Goal: Information Seeking & Learning: Stay updated

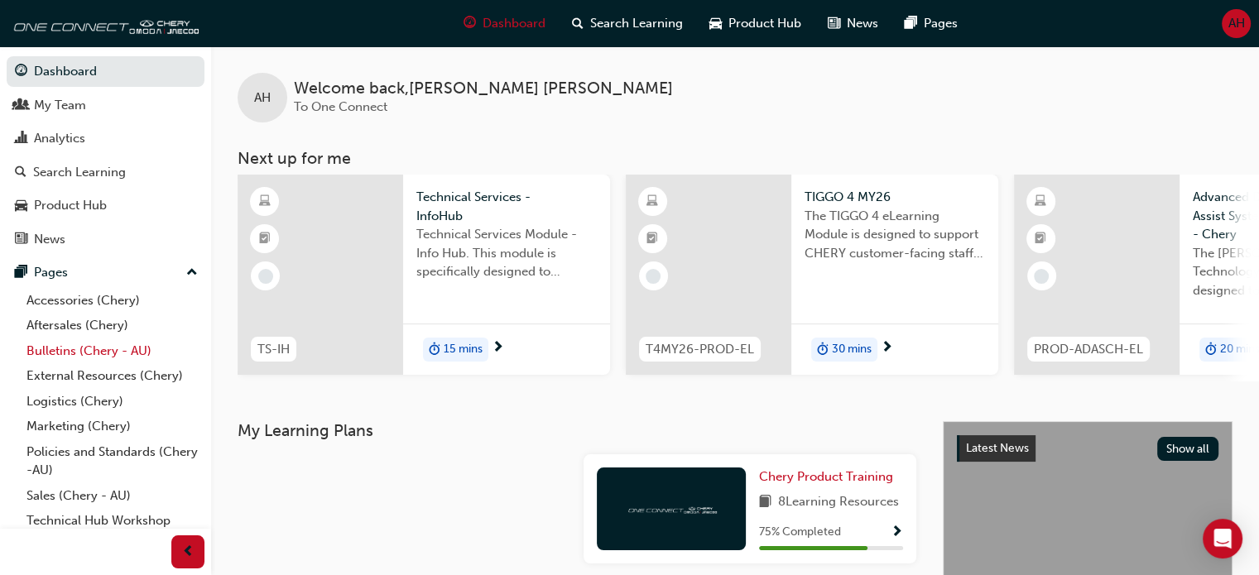
click at [115, 355] on link "Bulletins (Chery - AU)" at bounding box center [112, 351] width 185 height 26
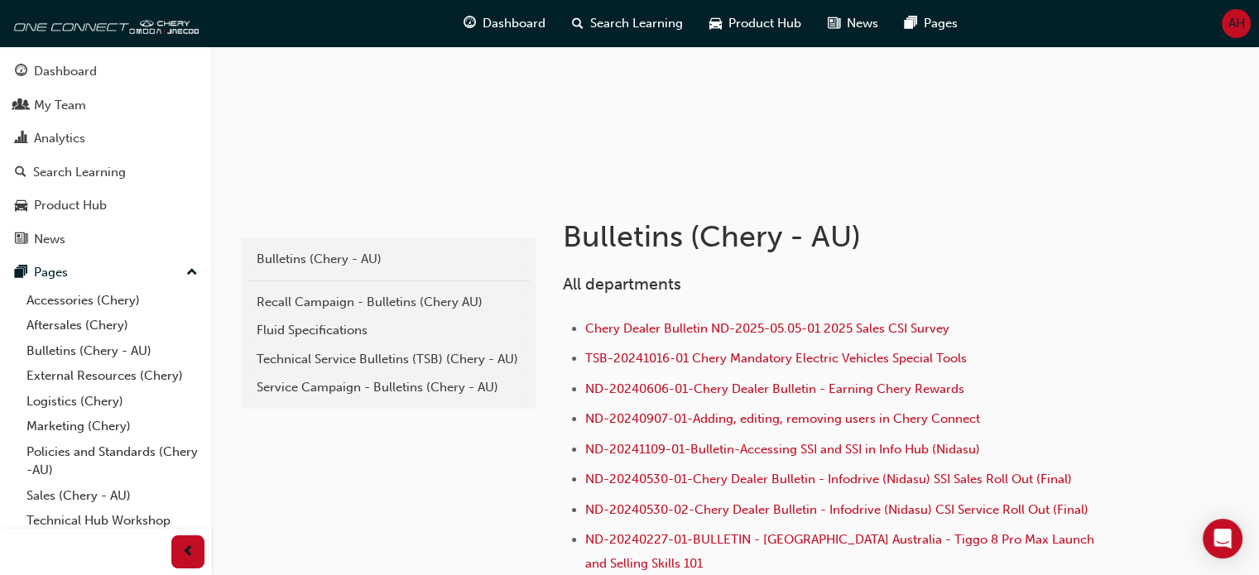
scroll to position [331, 0]
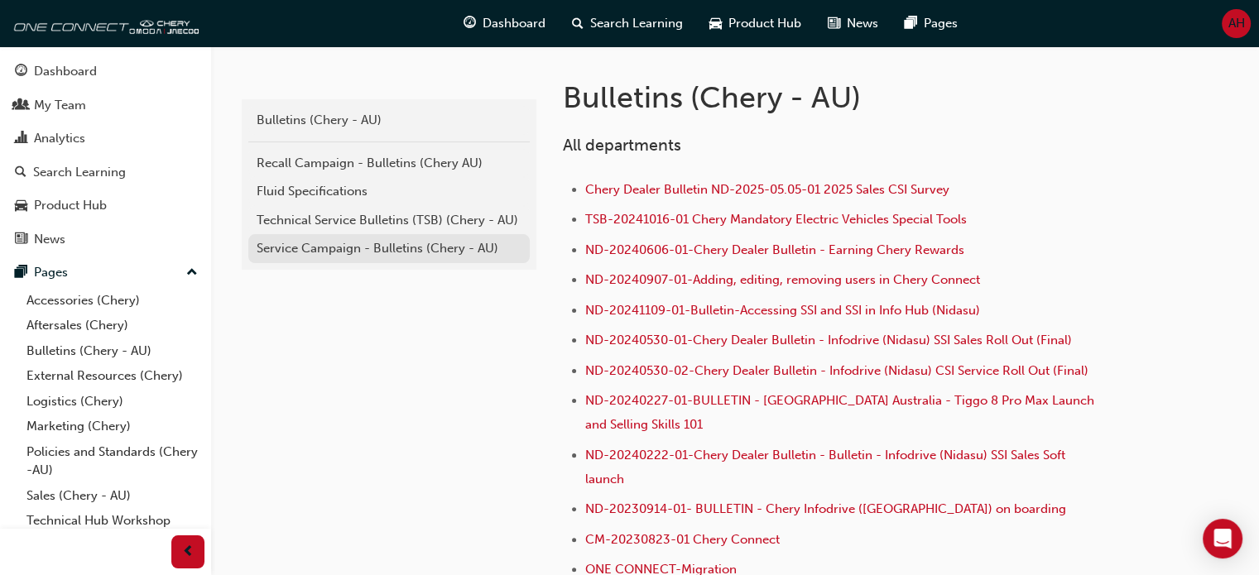
click at [375, 249] on div "Service Campaign - Bulletins (Chery - AU)" at bounding box center [389, 248] width 265 height 19
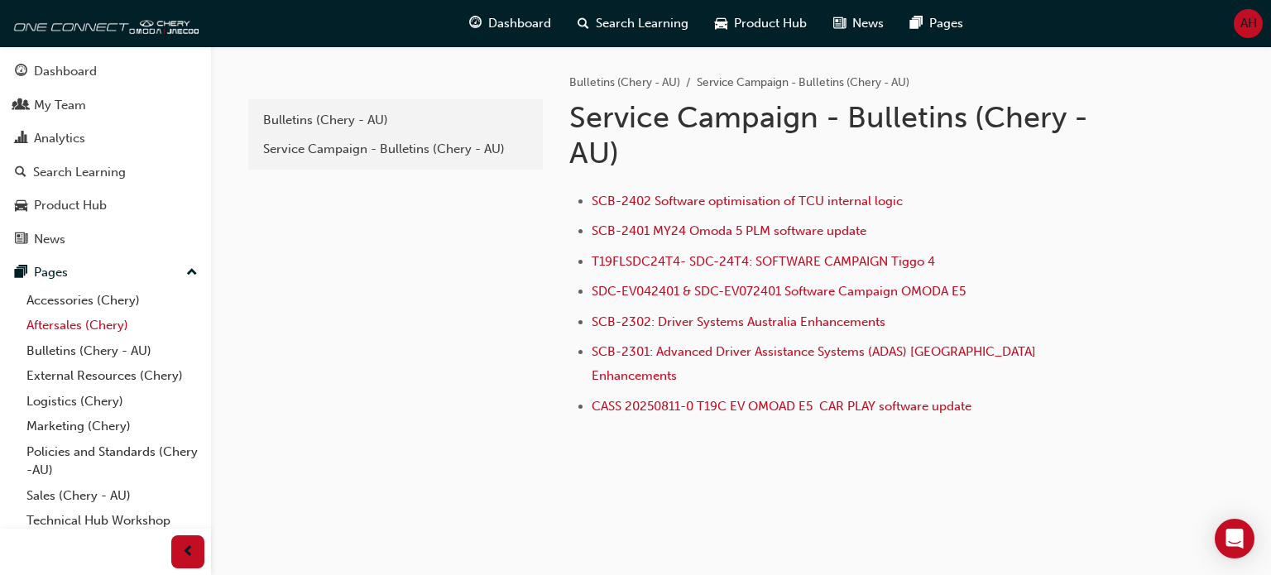
click at [98, 329] on link "Aftersales (Chery)" at bounding box center [112, 326] width 185 height 26
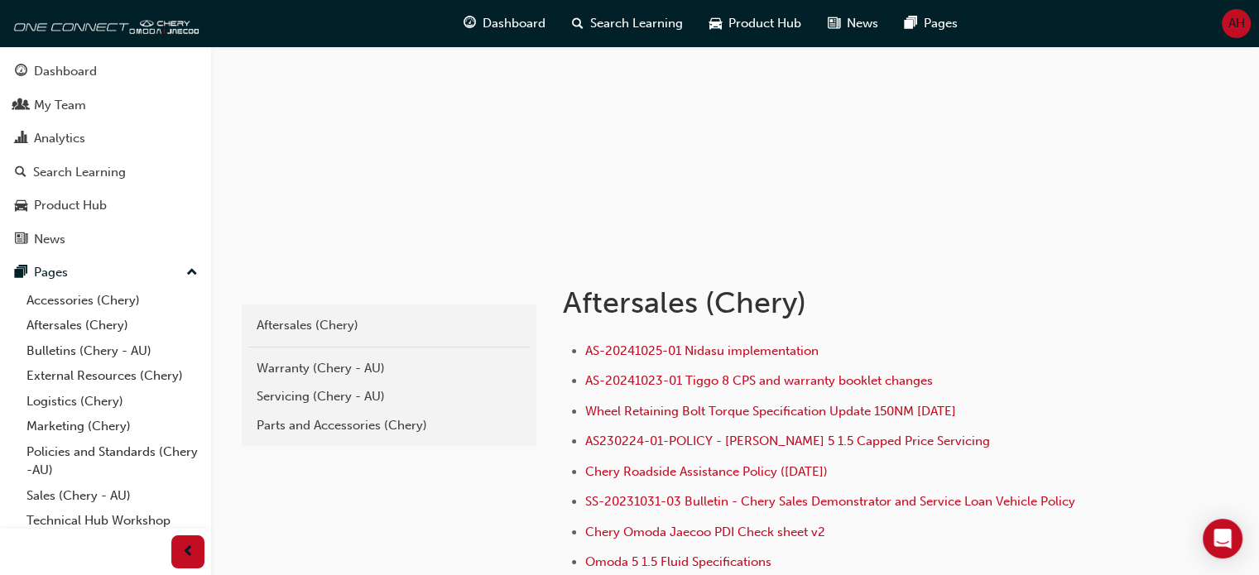
scroll to position [166, 0]
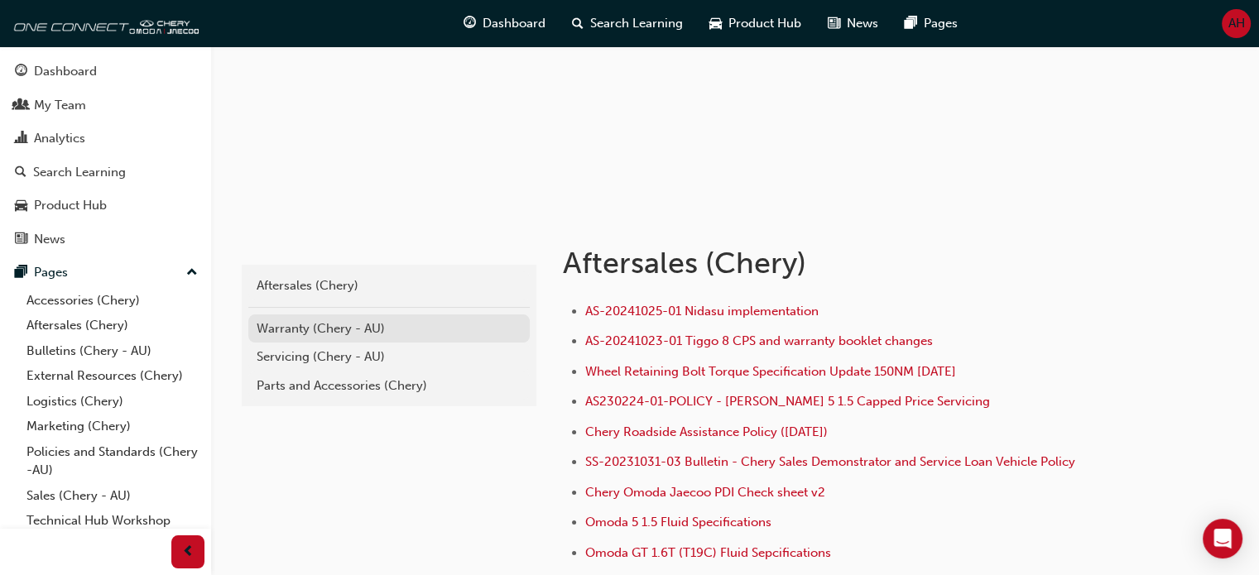
click at [315, 328] on div "Warranty (Chery - AU)" at bounding box center [389, 328] width 265 height 19
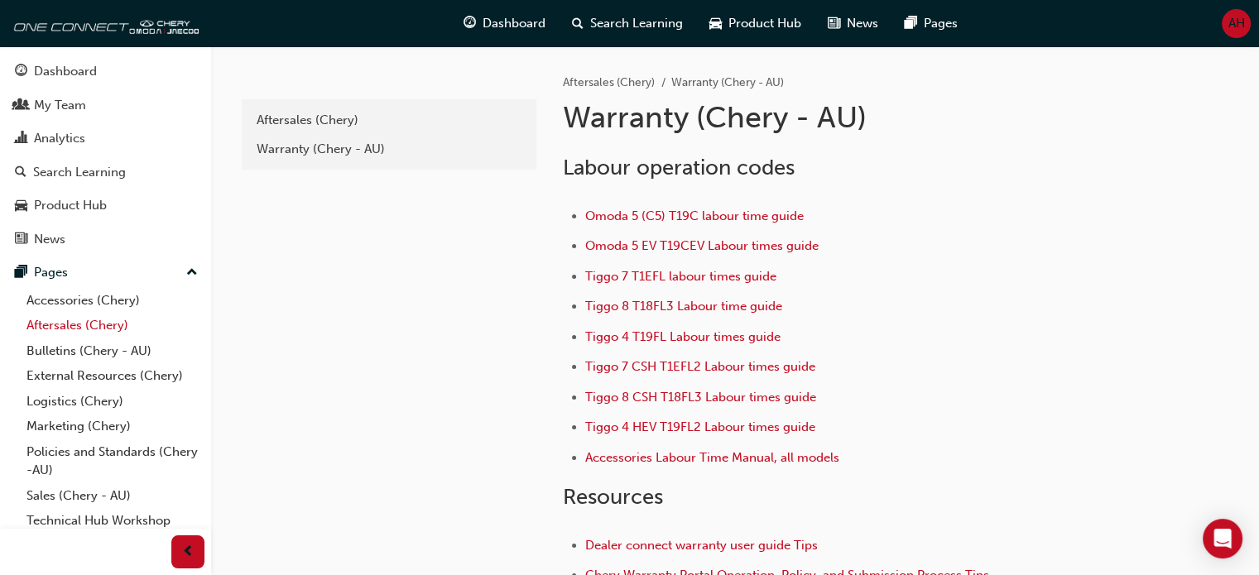
click at [71, 324] on link "Aftersales (Chery)" at bounding box center [112, 326] width 185 height 26
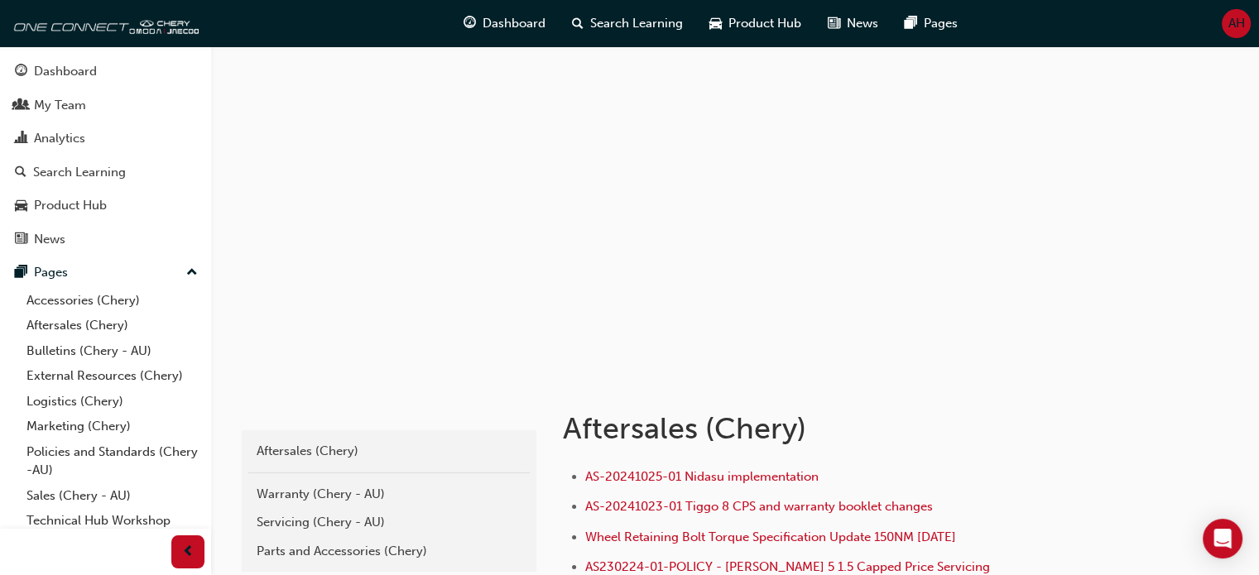
scroll to position [166, 0]
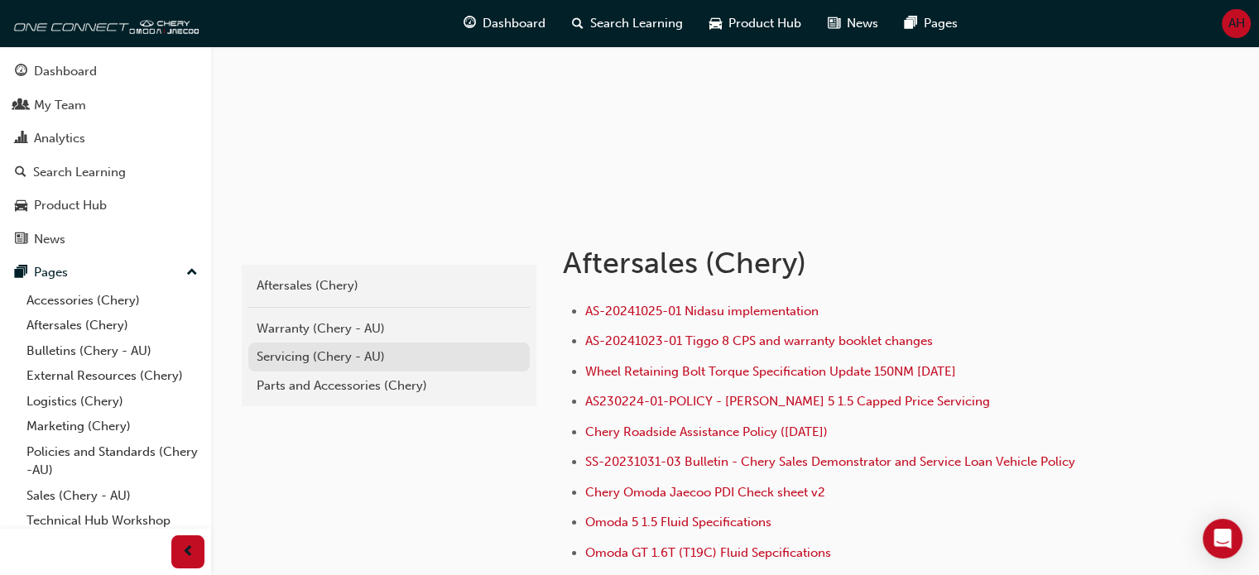
click at [305, 363] on div "Servicing (Chery - AU)" at bounding box center [389, 357] width 265 height 19
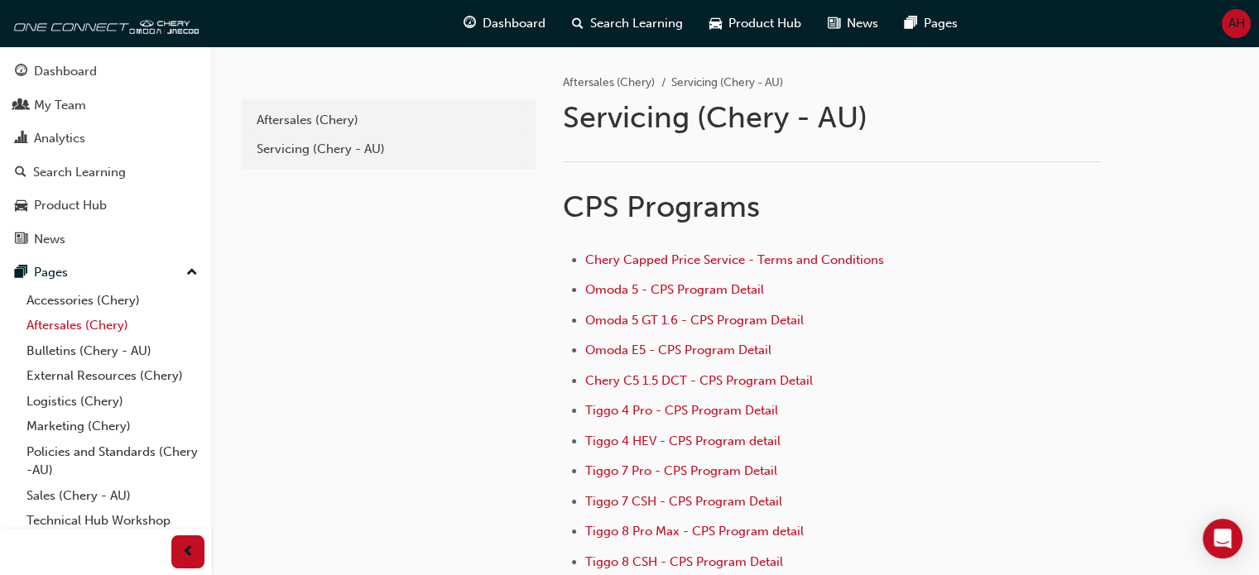
click at [84, 317] on link "Aftersales (Chery)" at bounding box center [112, 326] width 185 height 26
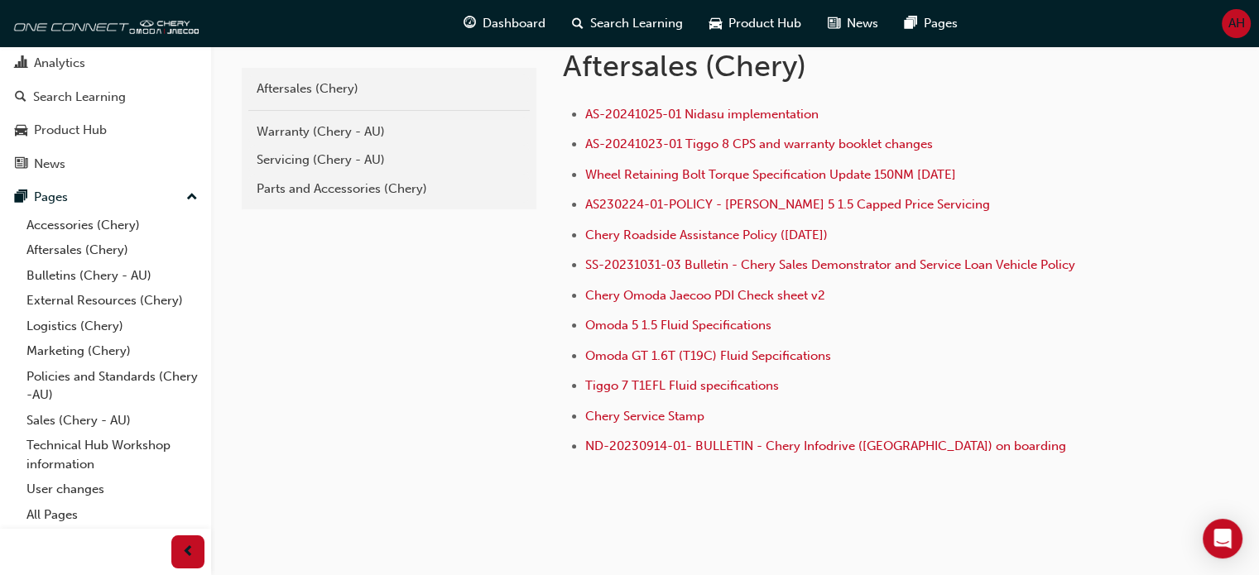
scroll to position [405, 0]
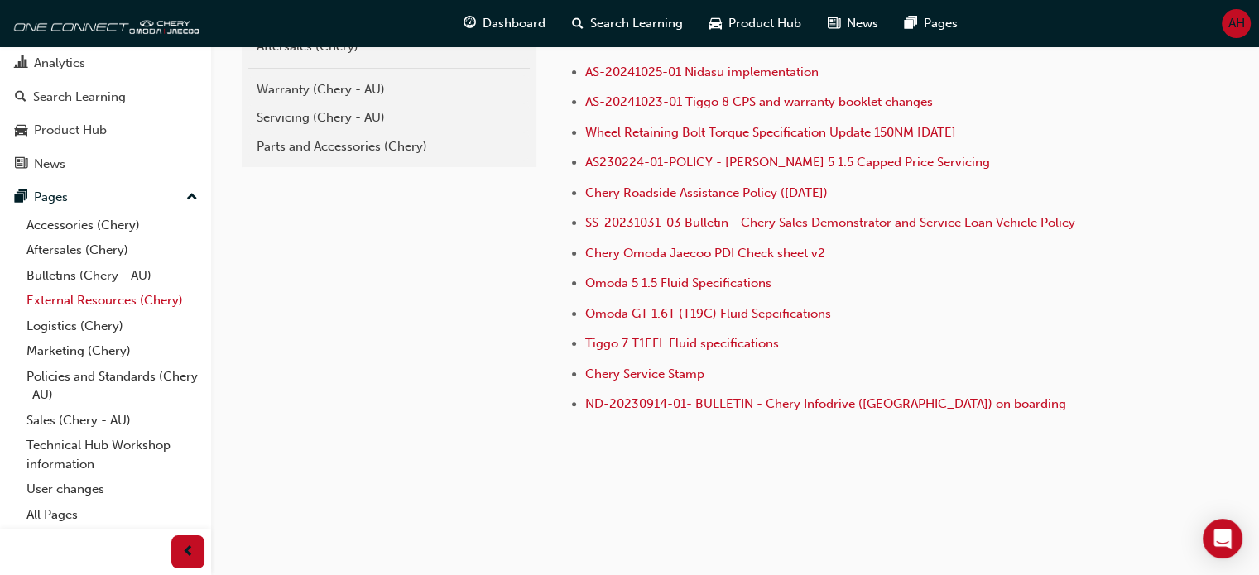
click at [146, 302] on link "External Resources (Chery)" at bounding box center [112, 301] width 185 height 26
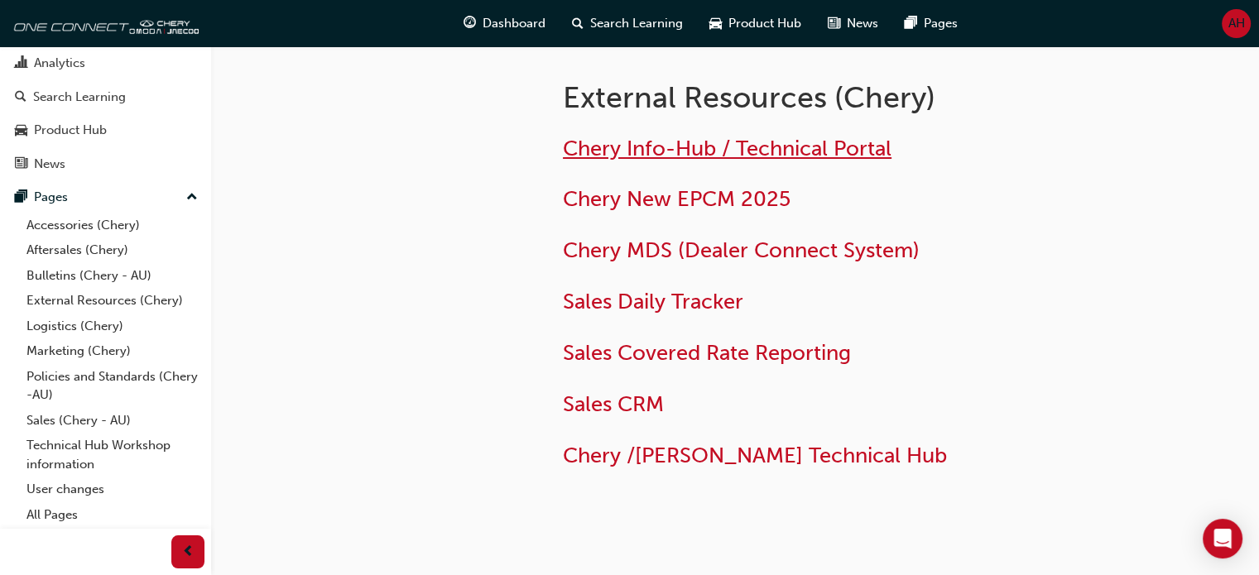
click at [788, 155] on span "Chery Info-Hub / Technical Portal" at bounding box center [727, 149] width 329 height 26
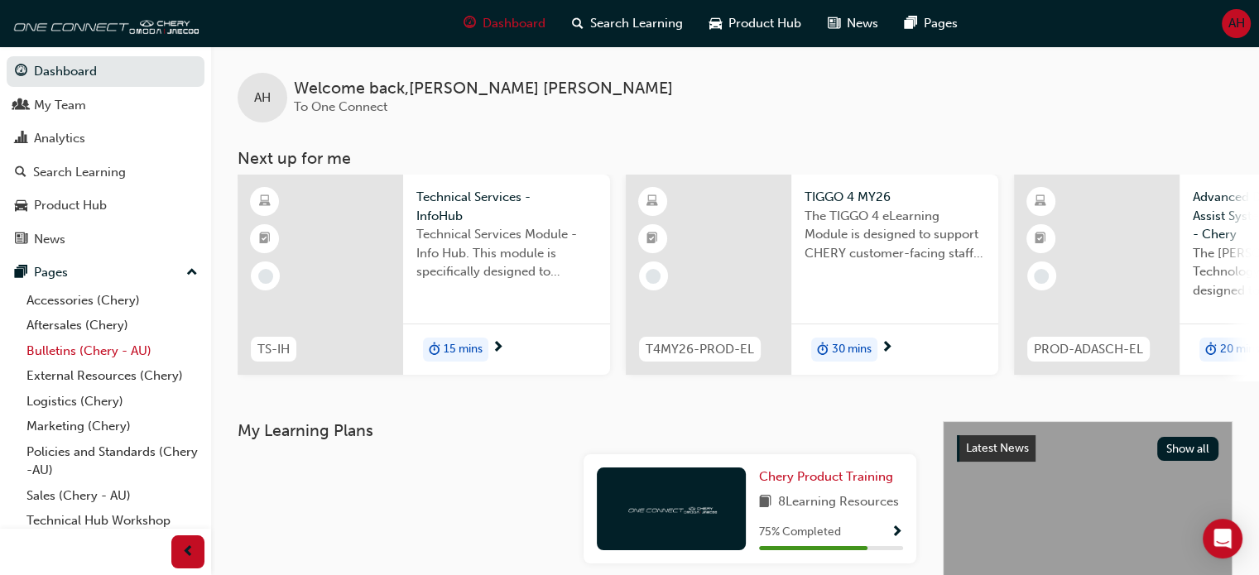
click at [151, 348] on link "Bulletins (Chery - AU)" at bounding box center [112, 351] width 185 height 26
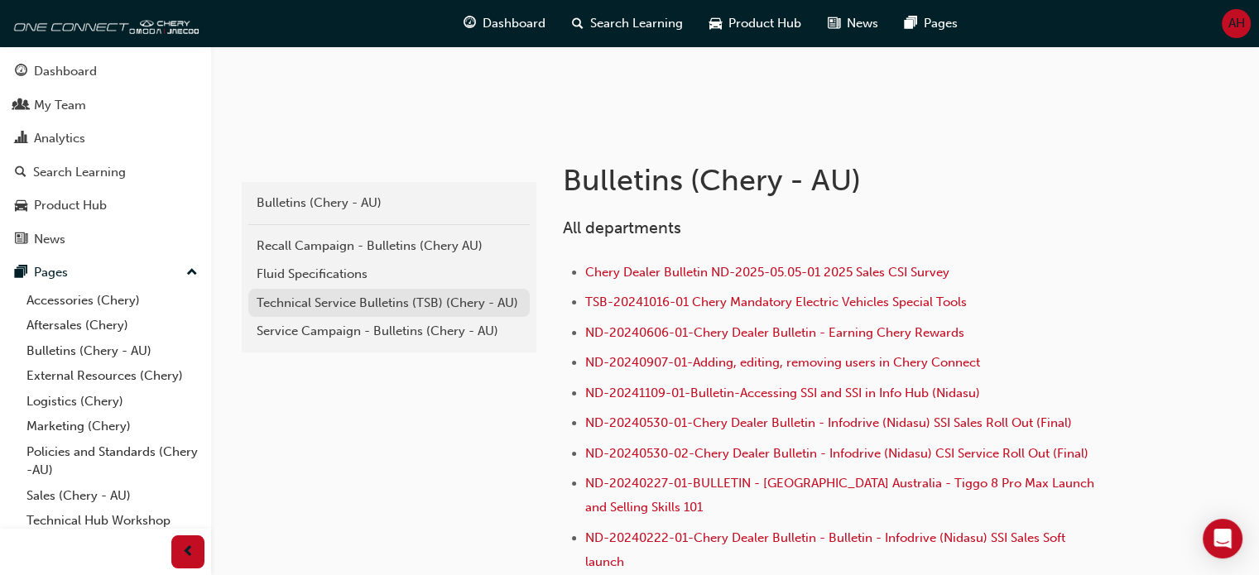
scroll to position [331, 0]
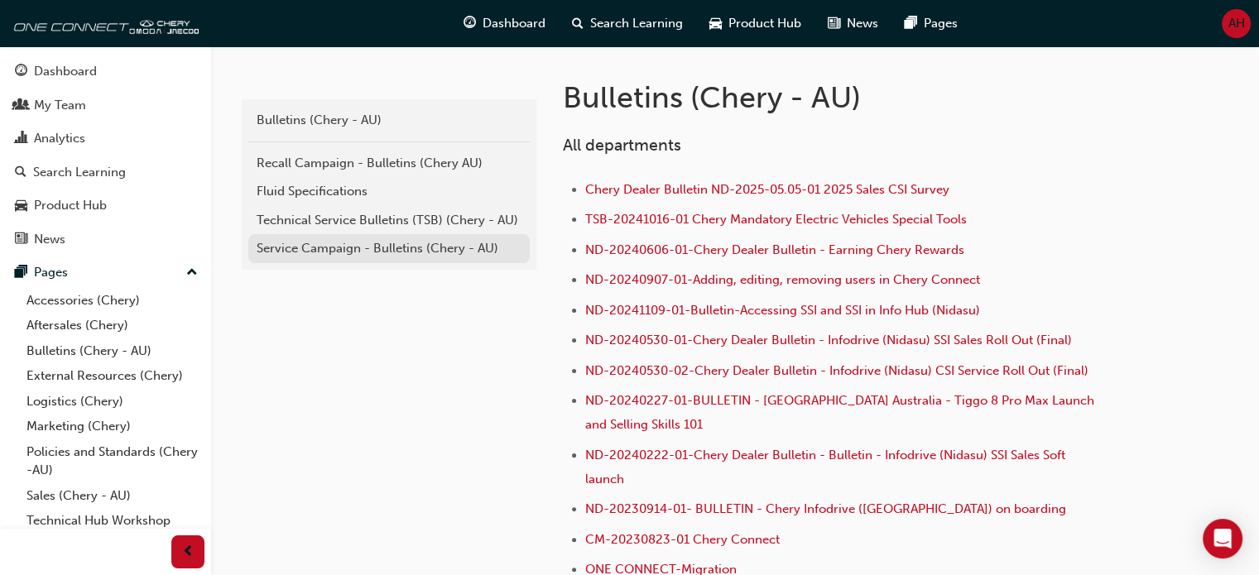
click at [417, 244] on div "Service Campaign - Bulletins (Chery - AU)" at bounding box center [389, 248] width 265 height 19
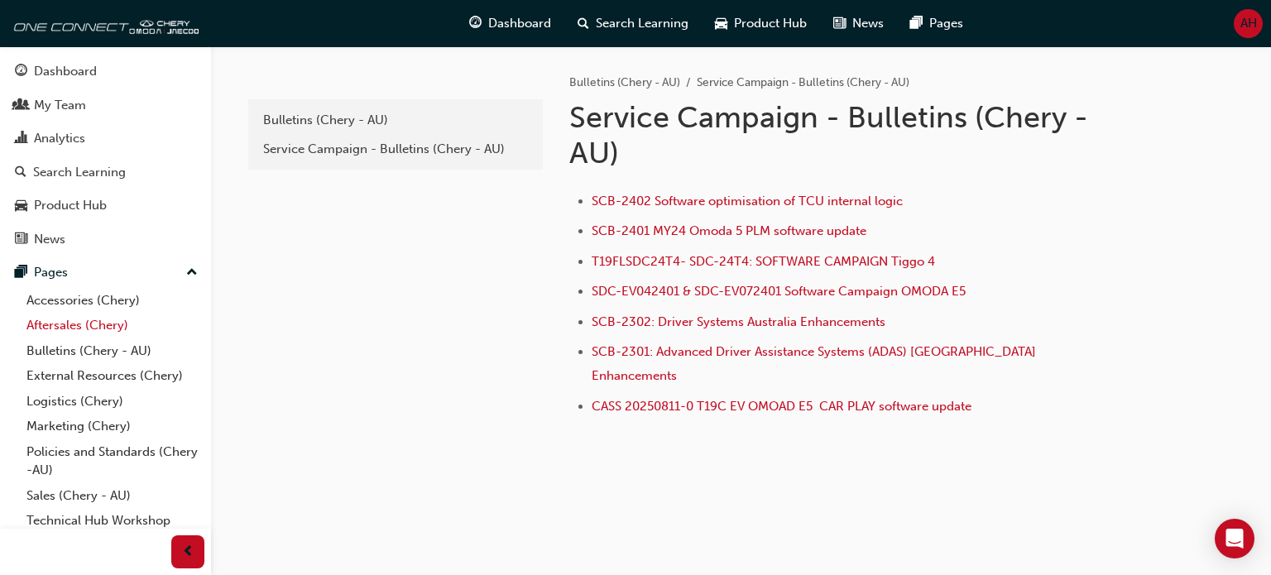
click at [108, 326] on link "Aftersales (Chery)" at bounding box center [112, 326] width 185 height 26
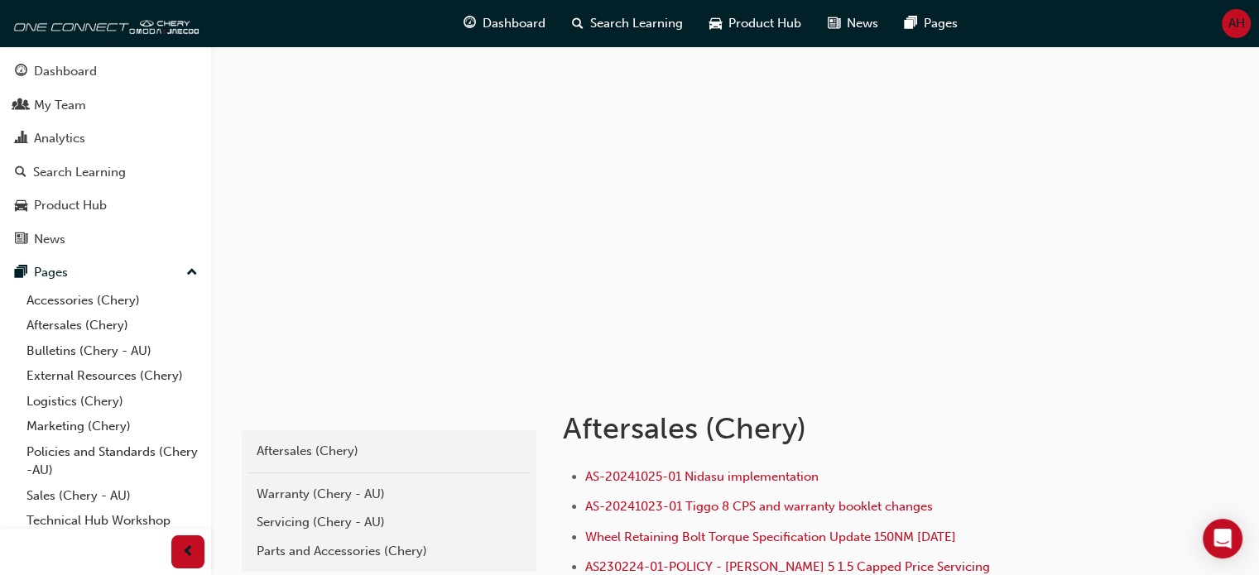
scroll to position [83, 0]
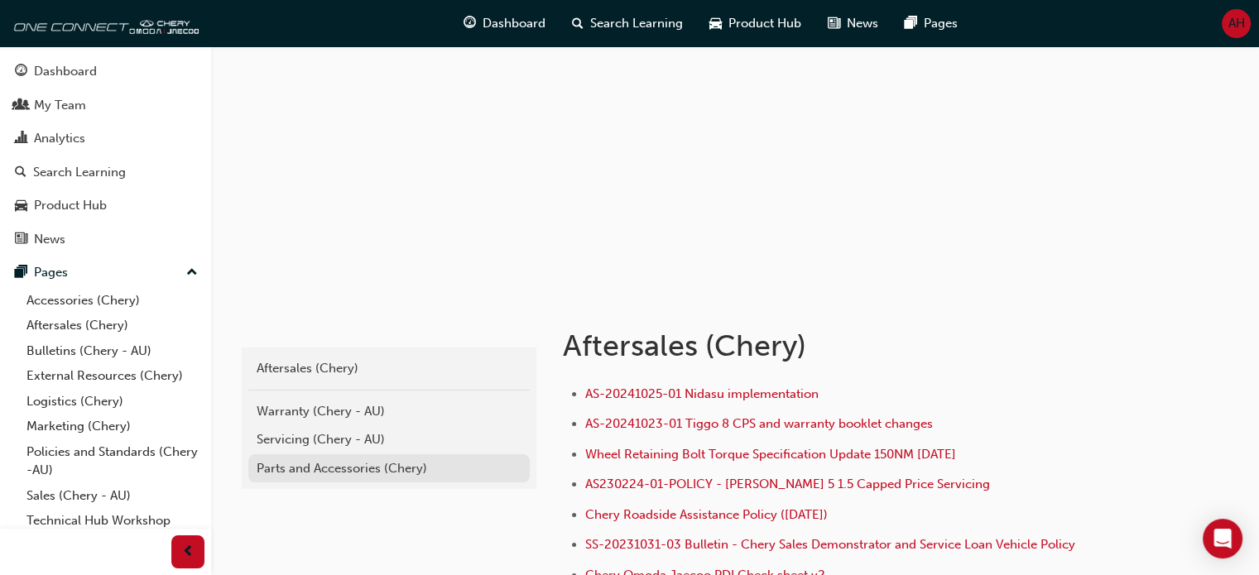
click at [333, 468] on div "Parts and Accessories (Chery)" at bounding box center [389, 468] width 265 height 19
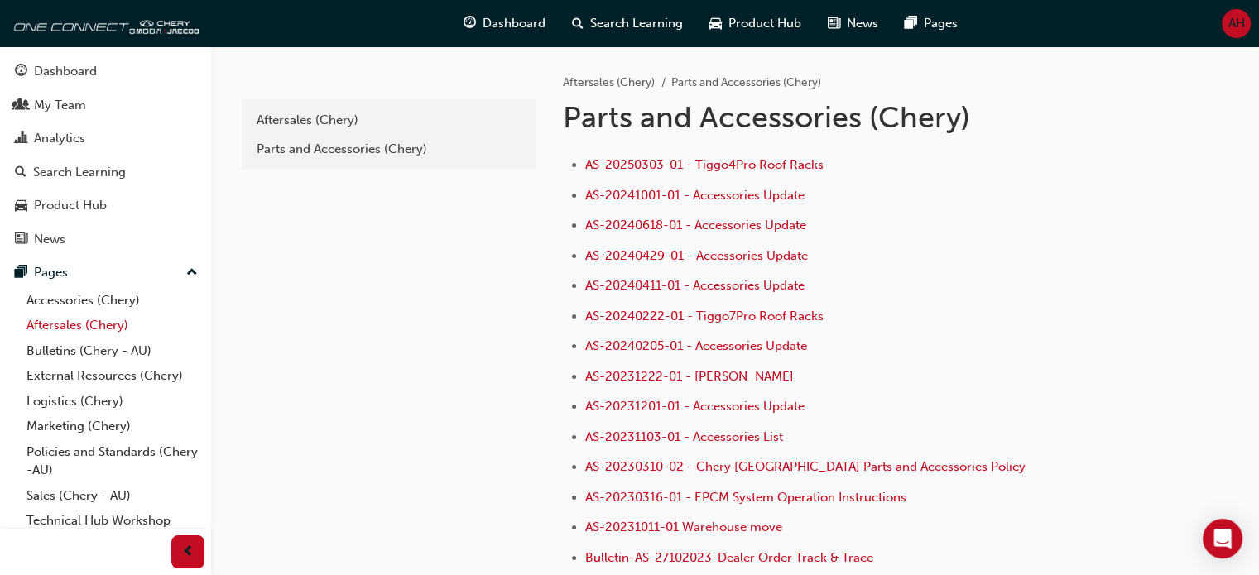
click at [97, 329] on link "Aftersales (Chery)" at bounding box center [112, 326] width 185 height 26
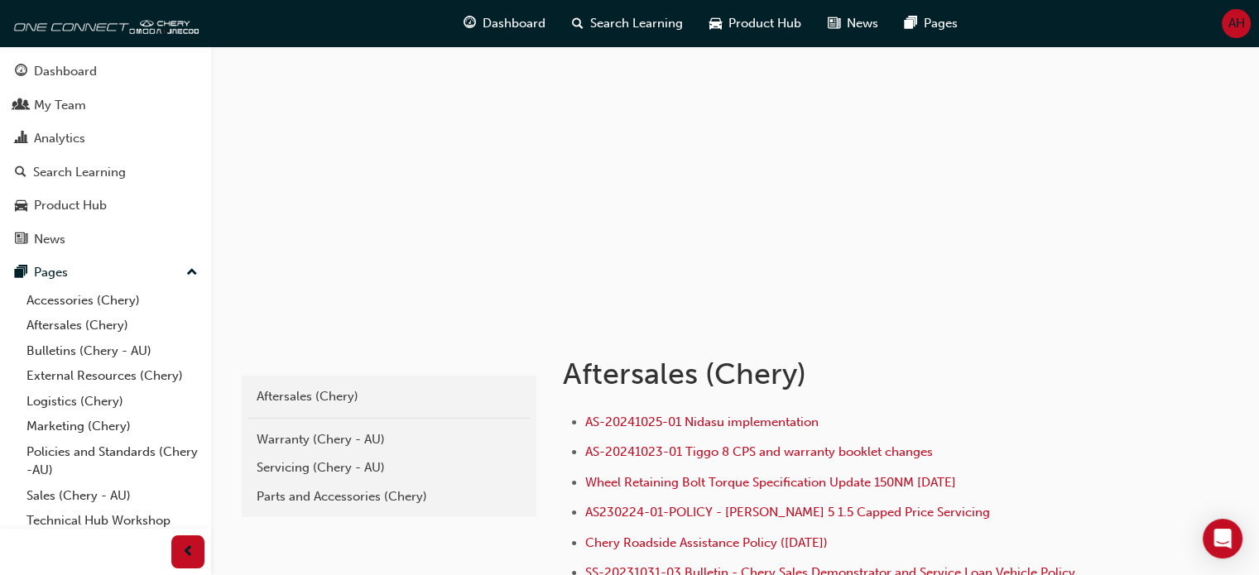
scroll to position [83, 0]
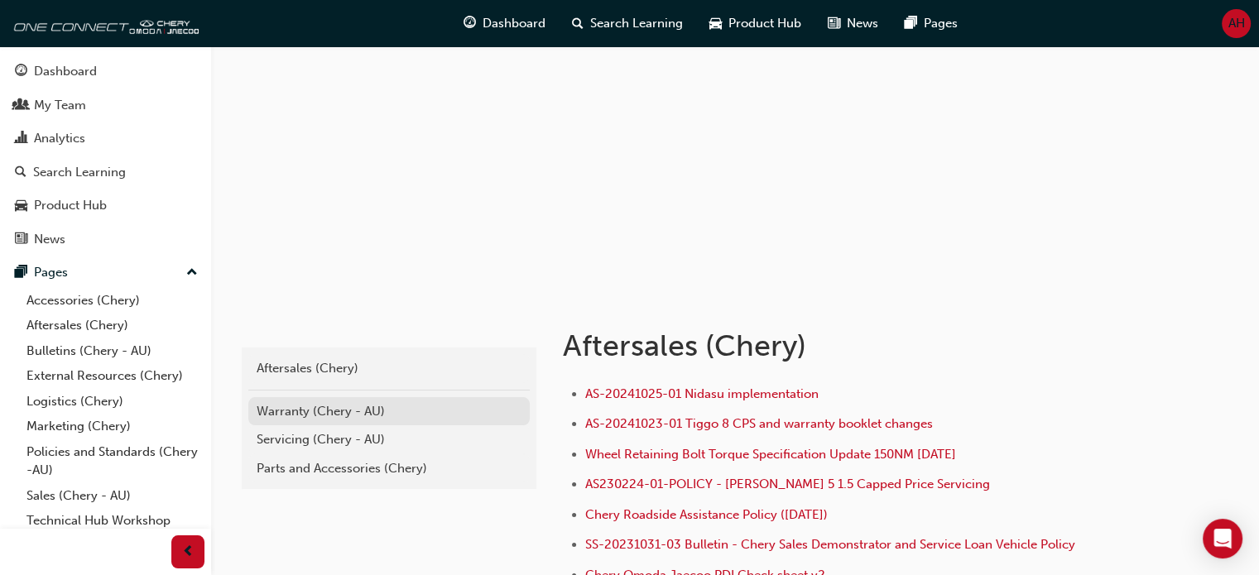
click at [351, 420] on div "Warranty (Chery - AU)" at bounding box center [389, 411] width 265 height 19
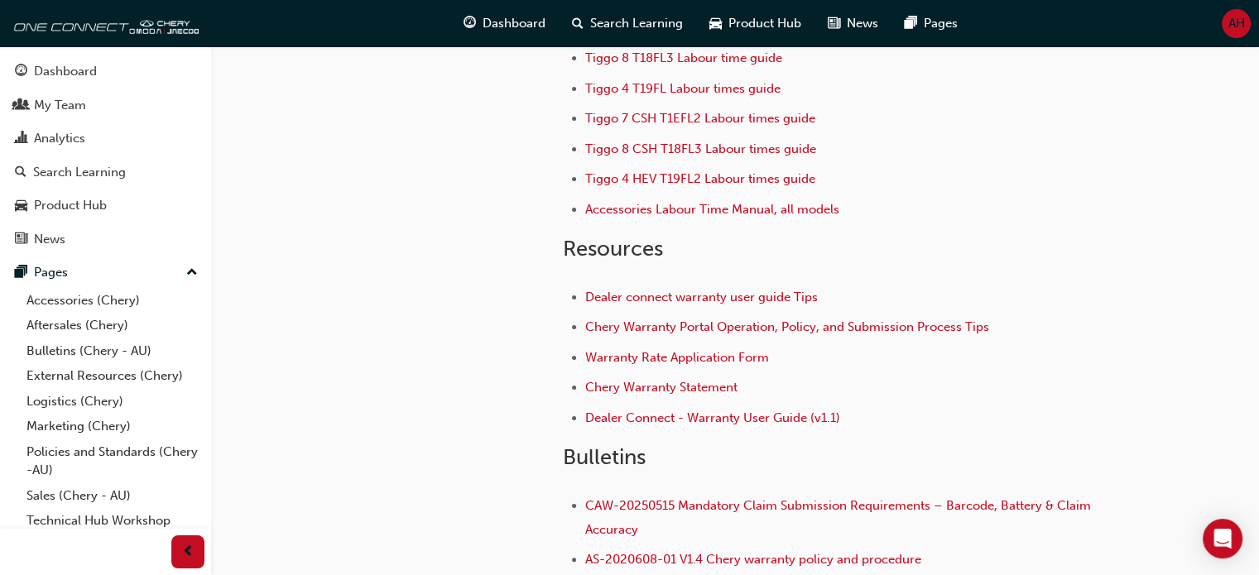
scroll to position [402, 0]
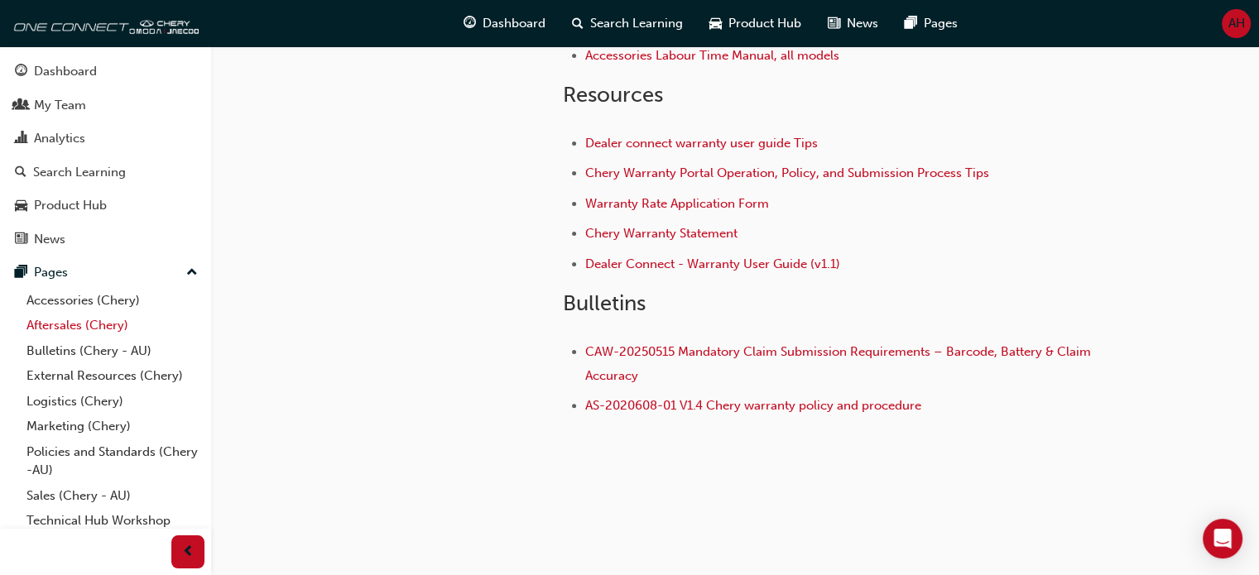
click at [113, 318] on link "Aftersales (Chery)" at bounding box center [112, 326] width 185 height 26
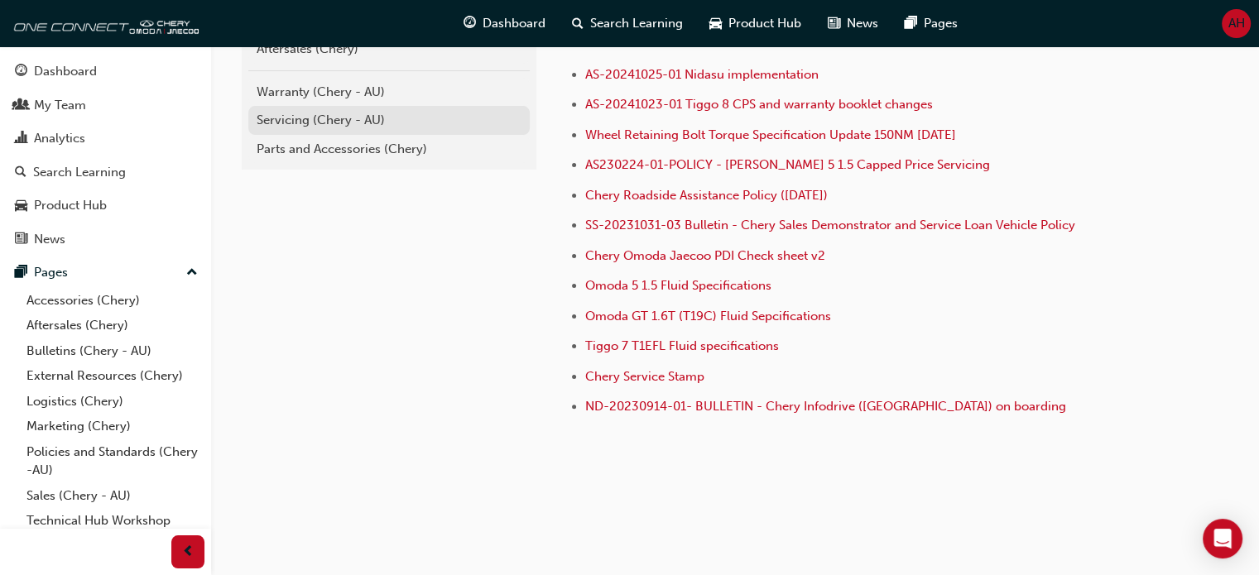
click at [349, 122] on div "Servicing (Chery - AU)" at bounding box center [389, 120] width 265 height 19
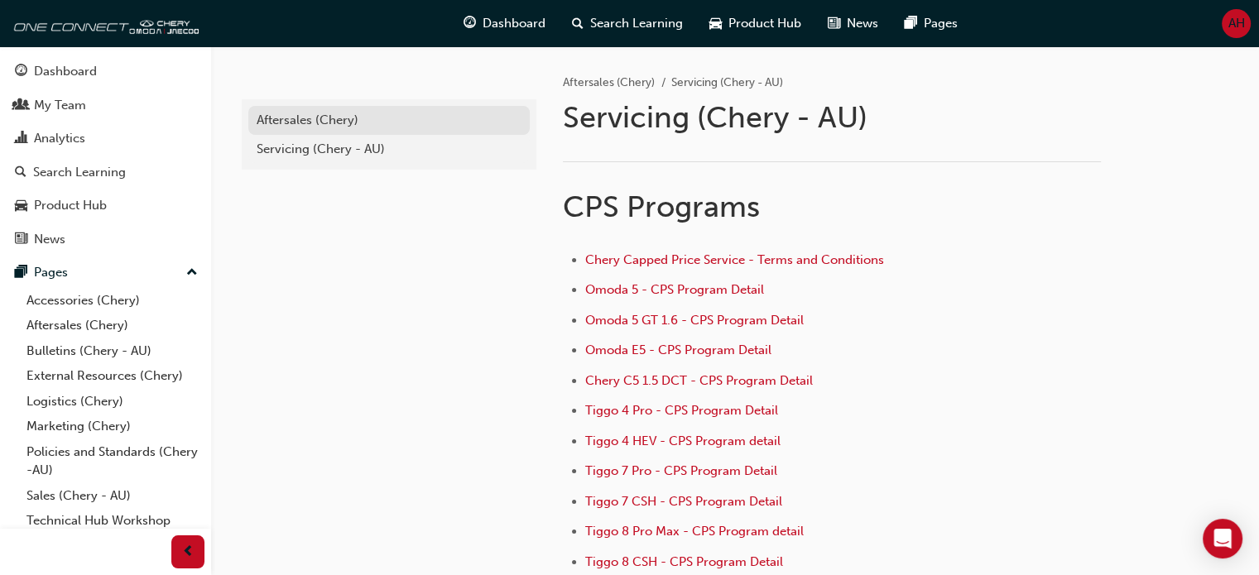
click at [311, 122] on div "Aftersales (Chery)" at bounding box center [389, 120] width 265 height 19
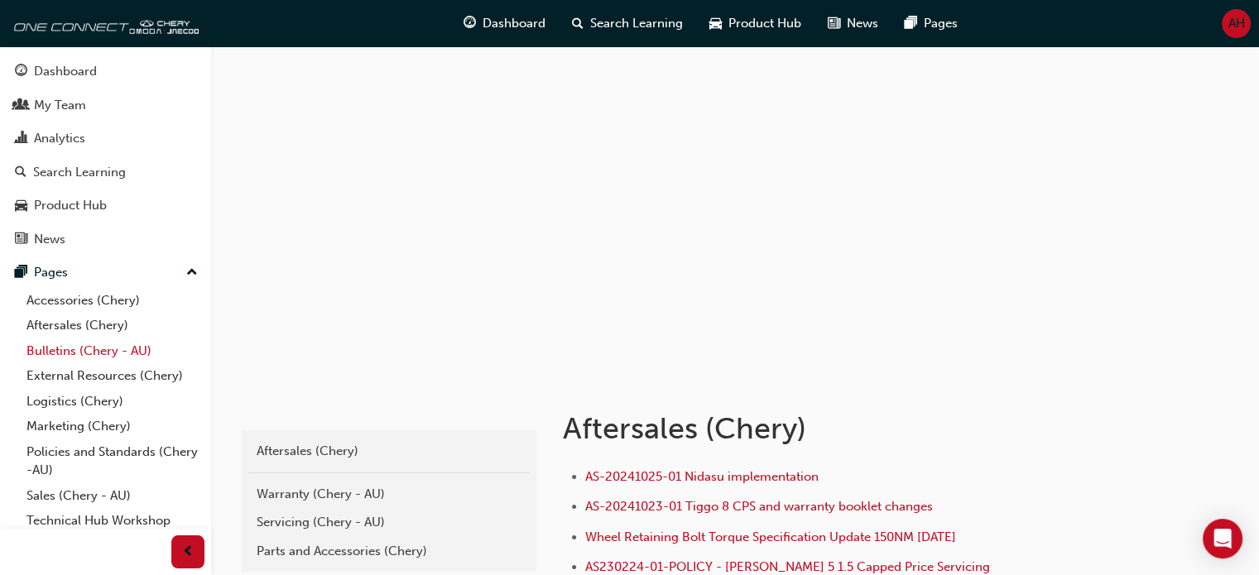
click at [63, 355] on link "Bulletins (Chery - AU)" at bounding box center [112, 351] width 185 height 26
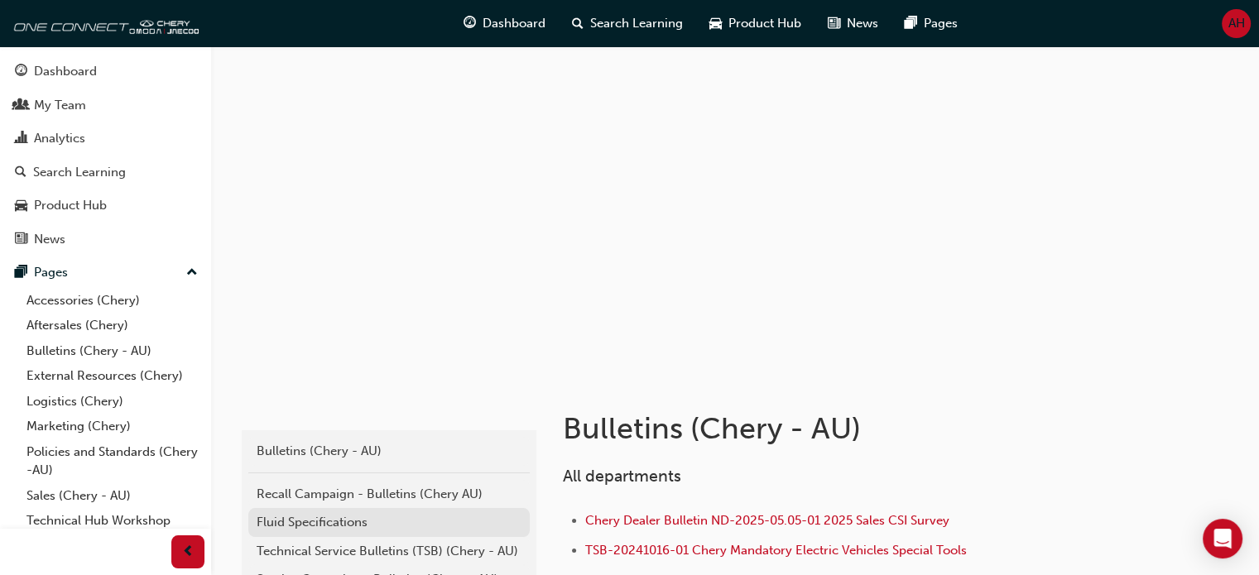
scroll to position [166, 0]
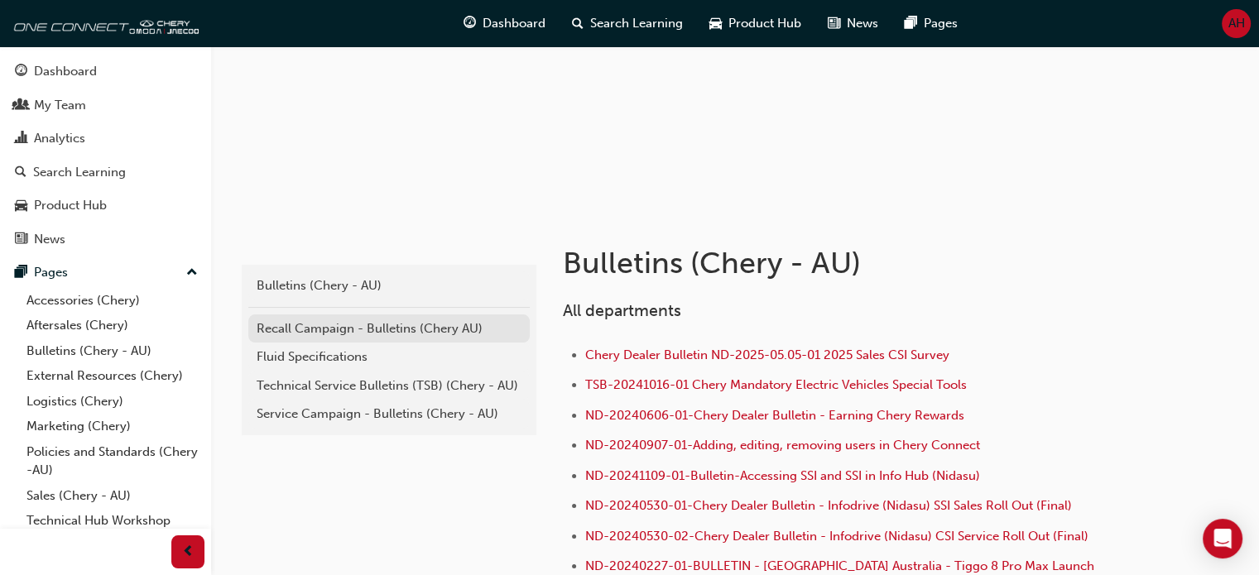
click at [388, 336] on div "Recall Campaign - Bulletins (Chery AU)" at bounding box center [389, 328] width 265 height 19
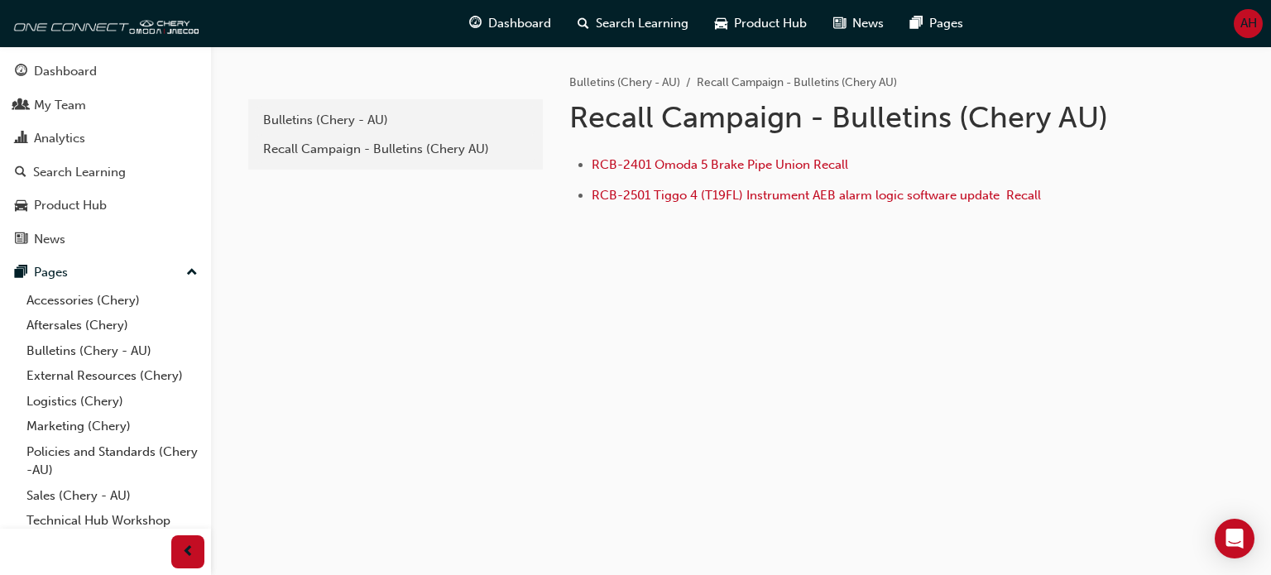
click at [910, 312] on div "1e7b06ea-b0c7-4147-b564-abc51d7f1ba4 Bulletins (Chery - AU) Recall Campaign - B…" at bounding box center [741, 186] width 993 height 281
click at [543, 420] on div "1e7b06ea-b0c7-4147-b564-abc51d7f1ba4 Bulletins (Chery - AU) Recall Campaign - B…" at bounding box center [635, 287] width 1271 height 575
